Goal: Task Accomplishment & Management: Find specific page/section

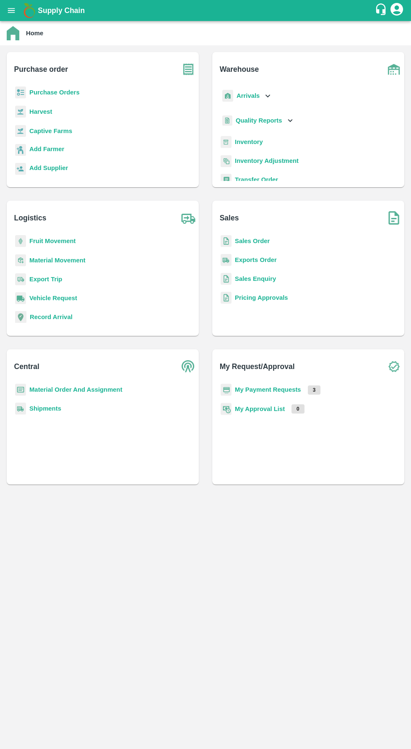
click at [37, 92] on b "Purchase Orders" at bounding box center [54, 92] width 50 height 7
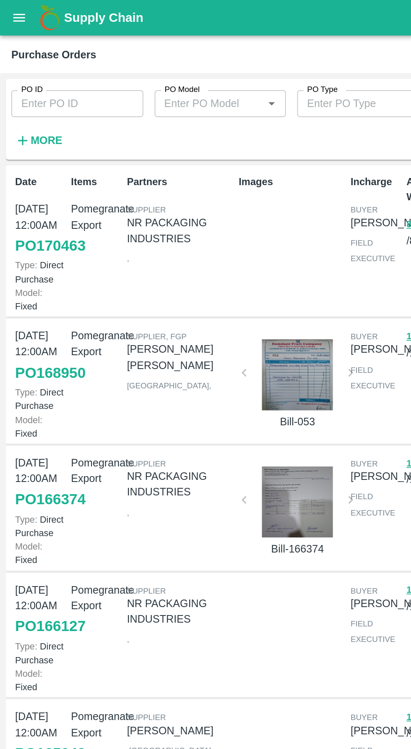
click at [8, 10] on icon "open drawer" at bounding box center [11, 10] width 9 height 9
